Goal: Find specific page/section: Find specific page/section

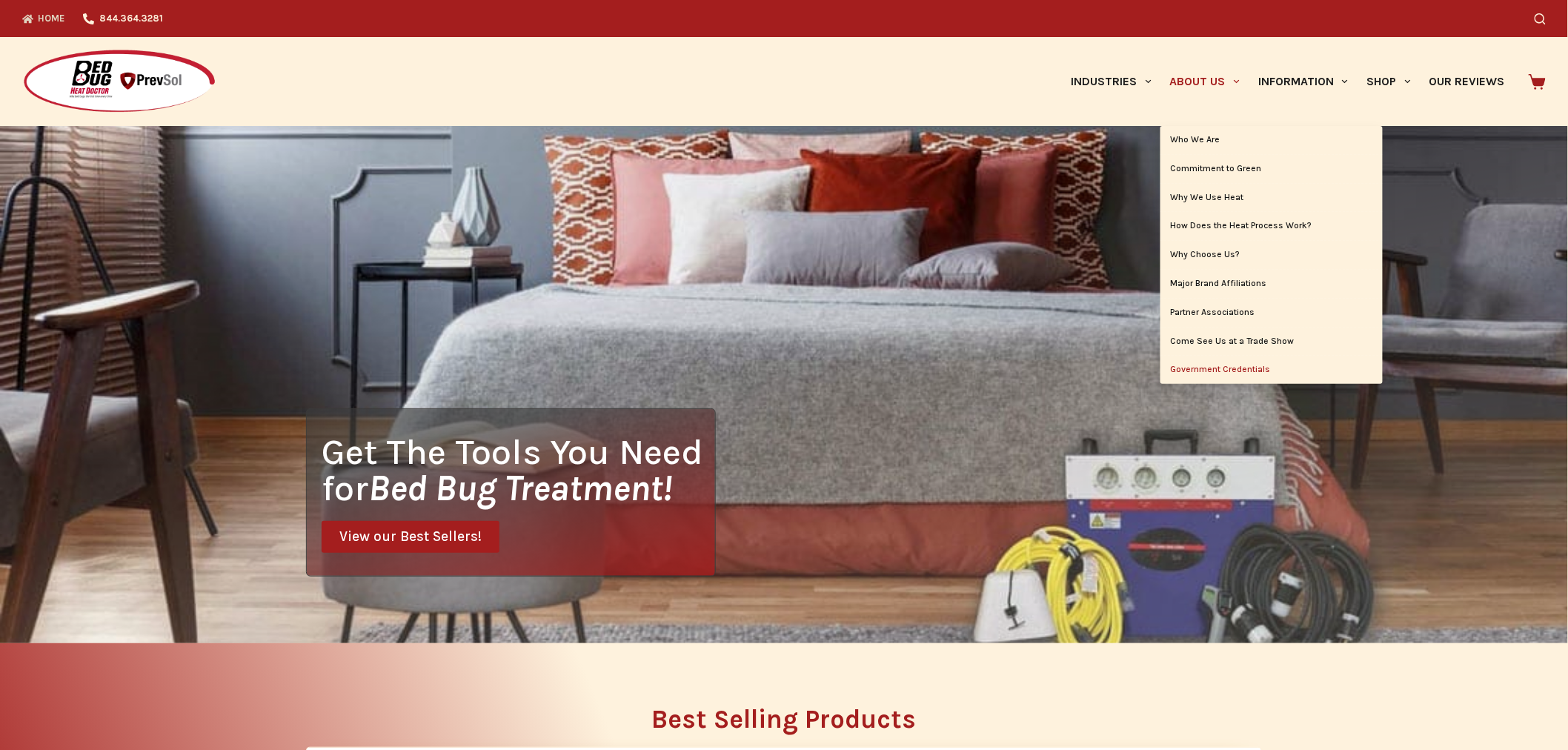
click at [1227, 365] on link "Government Credentials" at bounding box center [1271, 370] width 222 height 28
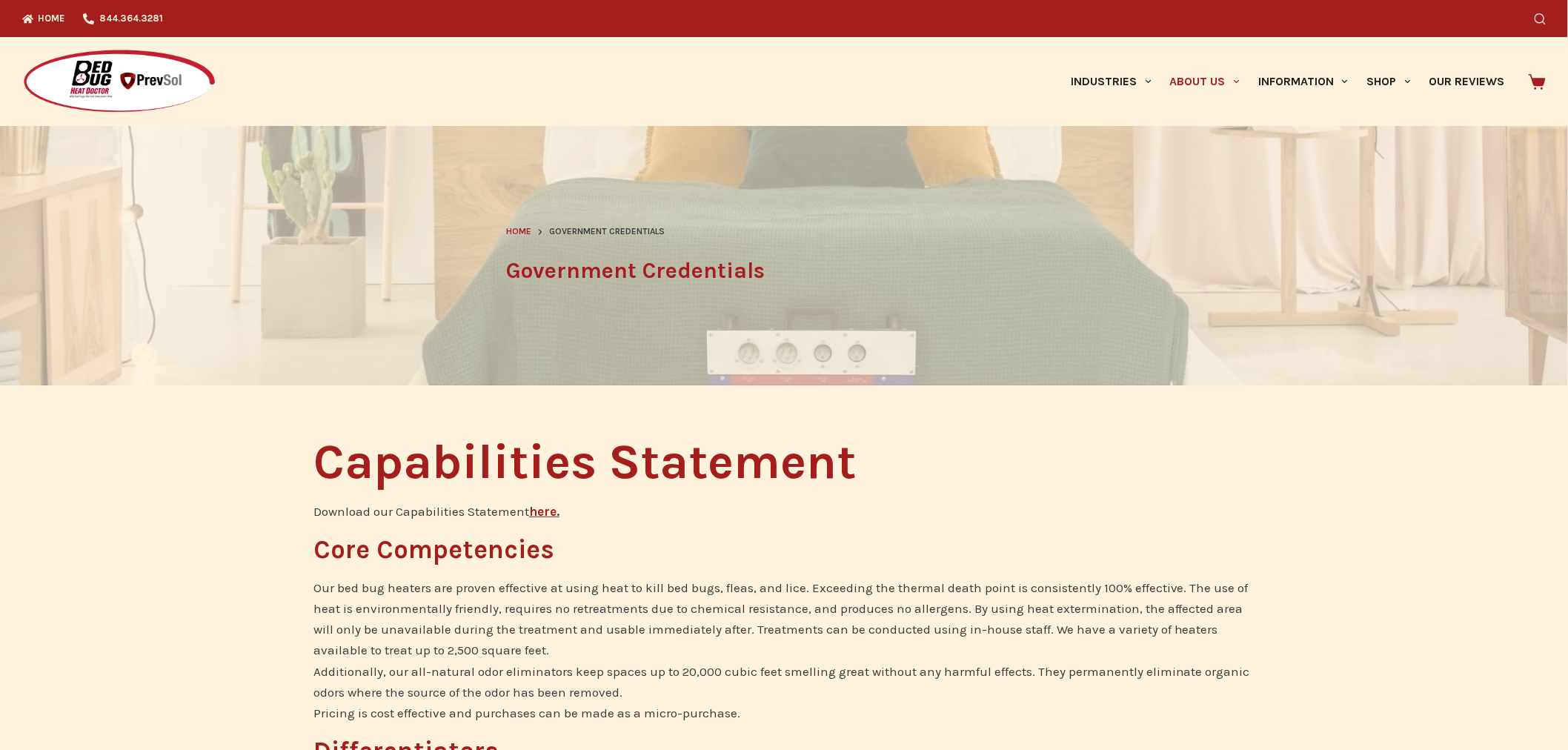
click at [1545, 17] on icon "Search" at bounding box center [1539, 18] width 11 height 11
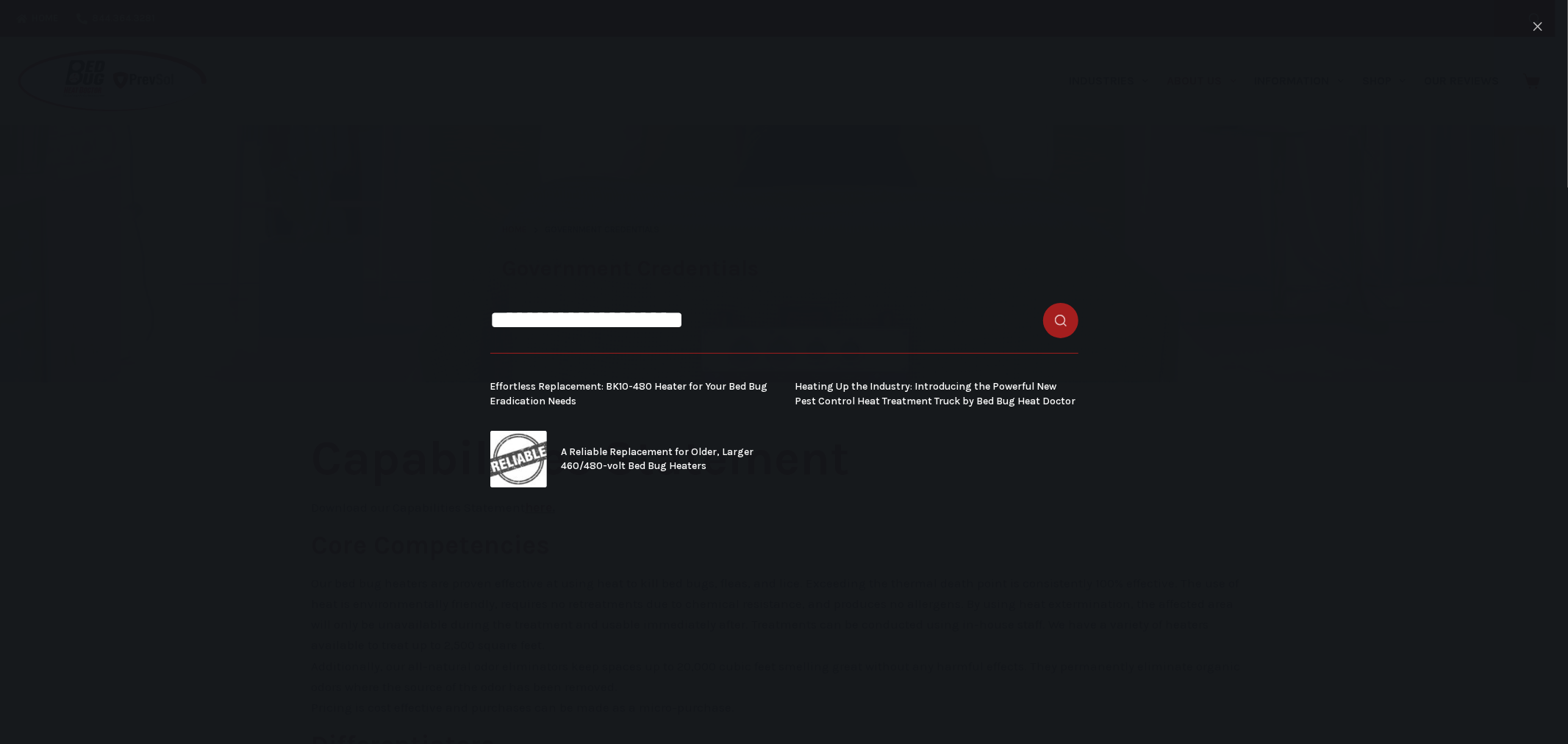
type input "**********"
click at [1539, 23] on icon "Close search modal" at bounding box center [1538, 26] width 9 height 9
